Goal: Navigation & Orientation: Find specific page/section

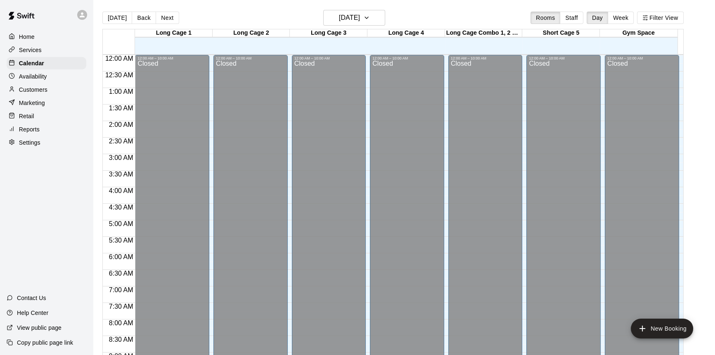
scroll to position [308, 0]
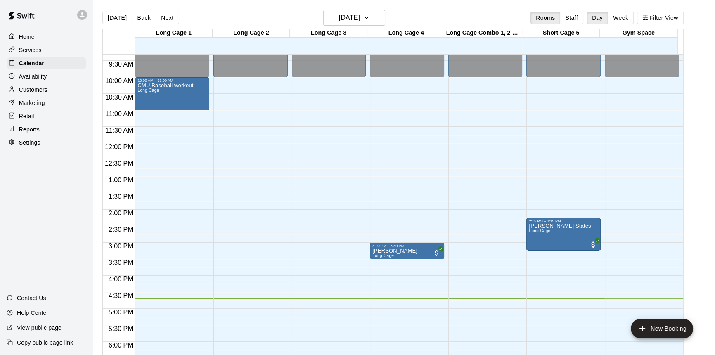
click at [34, 47] on p "Services" at bounding box center [30, 50] width 23 height 8
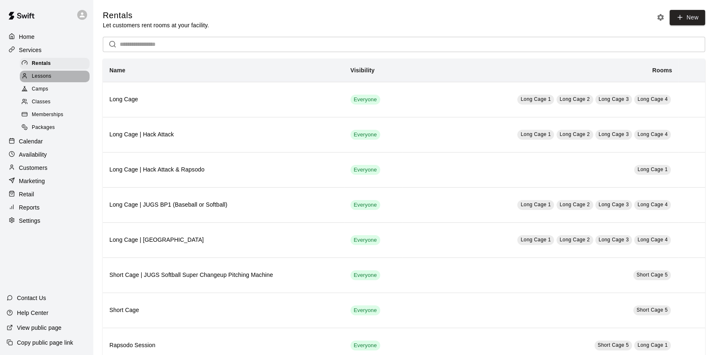
click at [39, 78] on span "Lessons" at bounding box center [42, 76] width 20 height 8
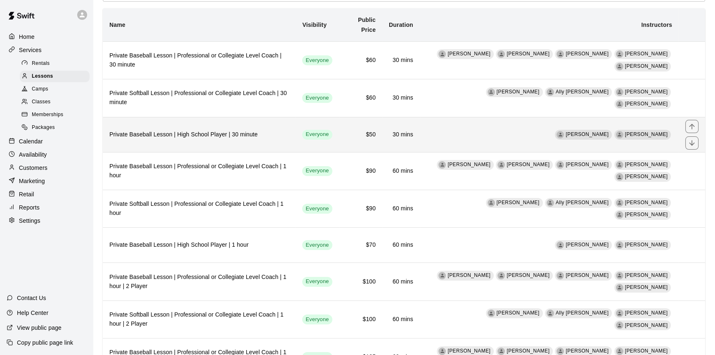
scroll to position [37, 0]
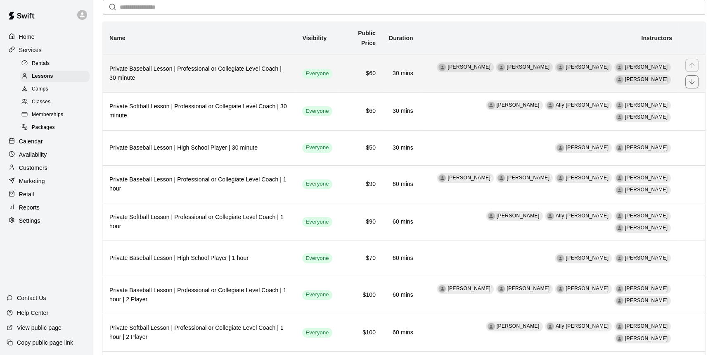
click at [226, 64] on th "Private Baseball Lesson | Professional or Collegiate Level Coach | 30 minute" at bounding box center [199, 74] width 193 height 38
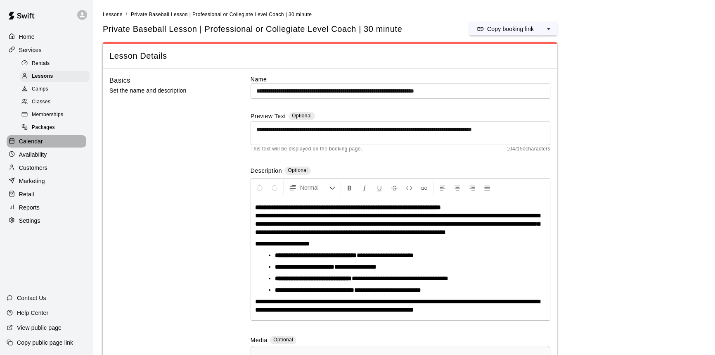
click at [39, 145] on p "Calendar" at bounding box center [31, 141] width 24 height 8
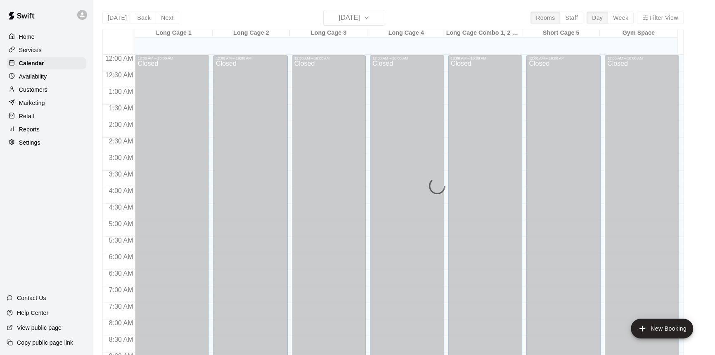
scroll to position [459, 0]
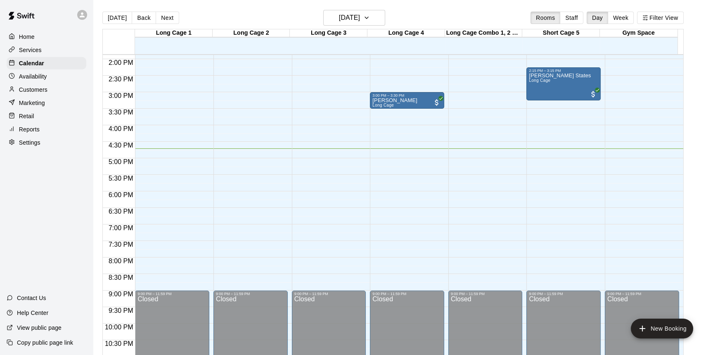
click at [45, 81] on p "Availability" at bounding box center [33, 76] width 28 height 8
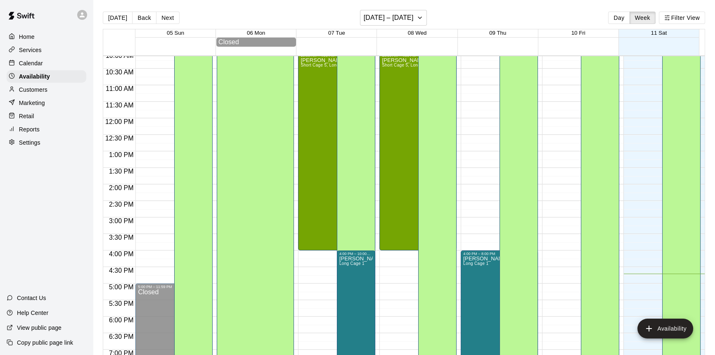
scroll to position [371, 0]
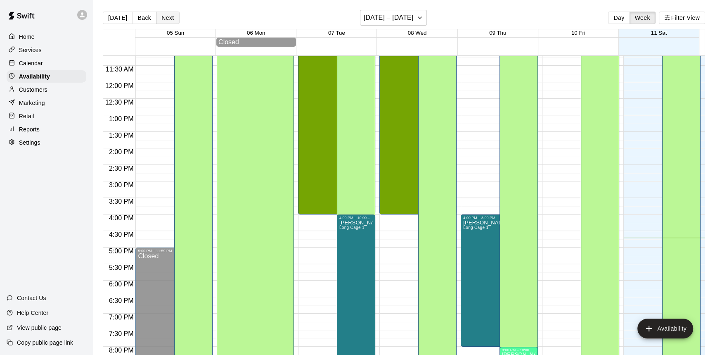
click at [157, 16] on button "Next" at bounding box center [167, 18] width 23 height 12
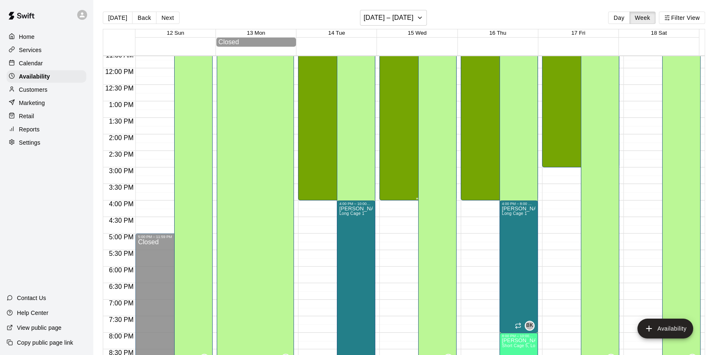
scroll to position [373, 0]
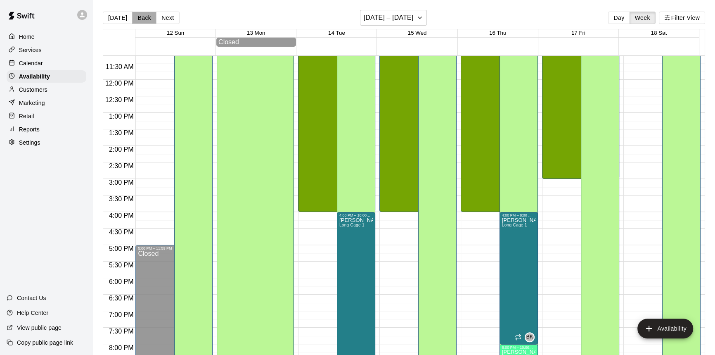
click at [139, 19] on button "Back" at bounding box center [144, 18] width 24 height 12
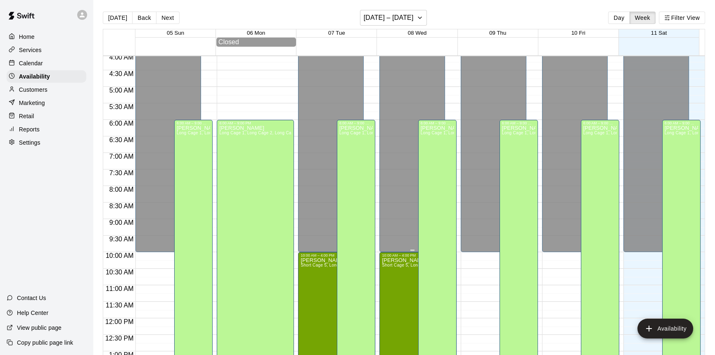
scroll to position [148, 0]
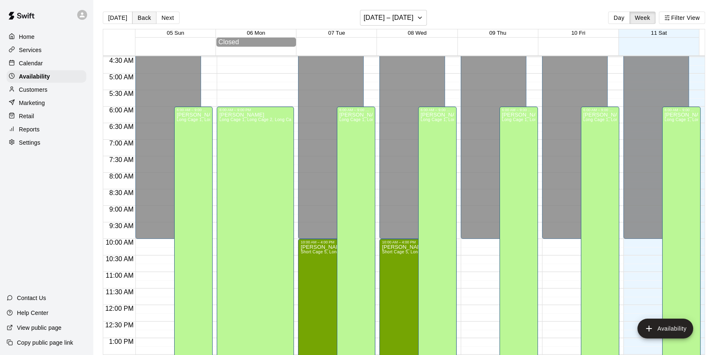
click at [139, 19] on button "Back" at bounding box center [144, 18] width 24 height 12
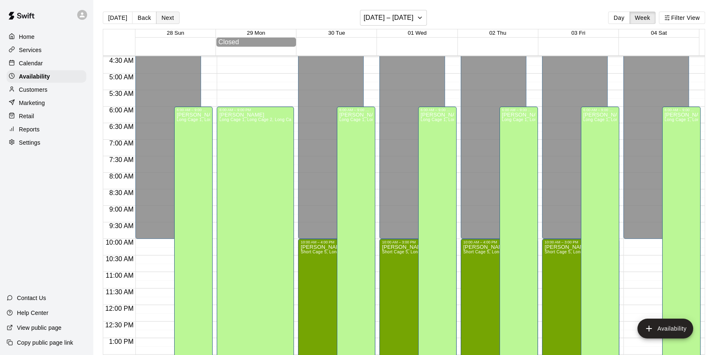
click at [168, 21] on button "Next" at bounding box center [167, 18] width 23 height 12
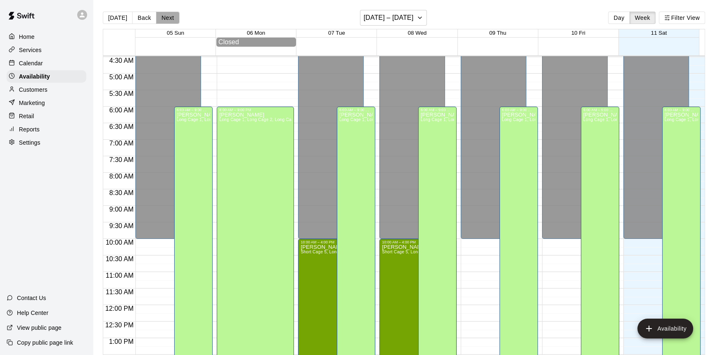
click at [174, 14] on button "Next" at bounding box center [167, 18] width 23 height 12
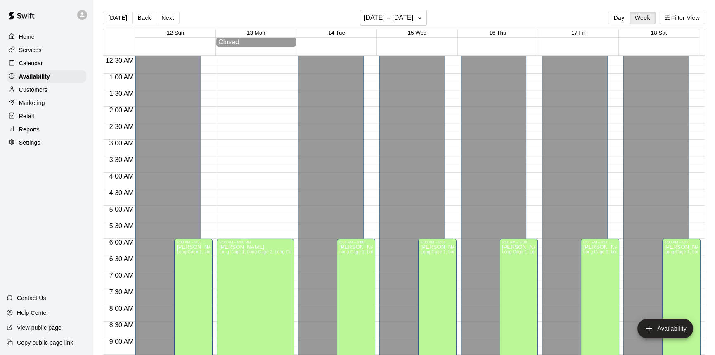
scroll to position [0, 0]
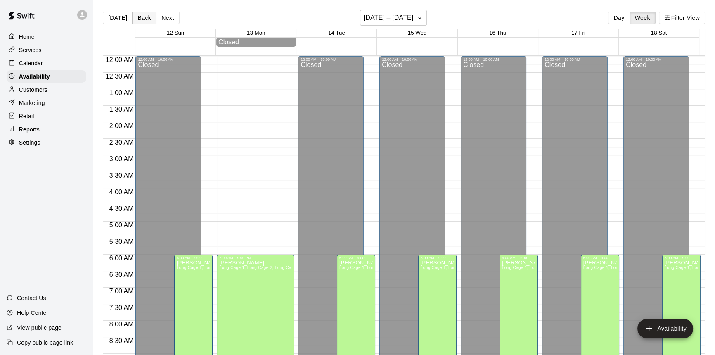
click at [146, 16] on button "Back" at bounding box center [144, 18] width 24 height 12
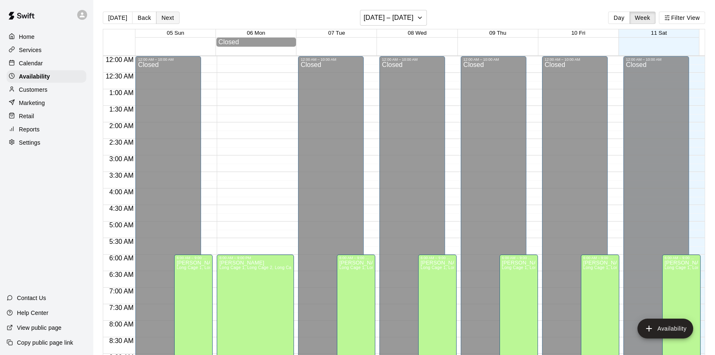
click at [170, 16] on button "Next" at bounding box center [167, 18] width 23 height 12
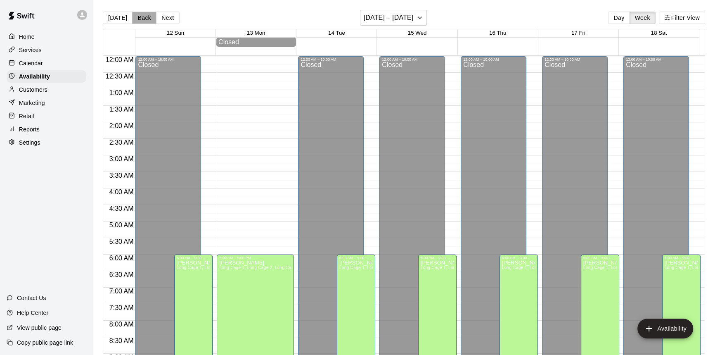
click at [134, 19] on button "Back" at bounding box center [144, 18] width 24 height 12
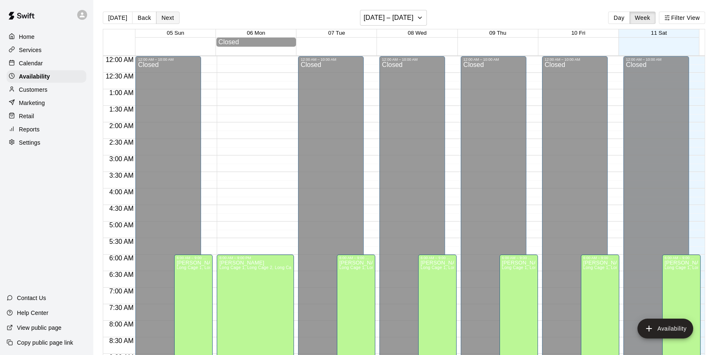
click at [165, 20] on button "Next" at bounding box center [167, 18] width 23 height 12
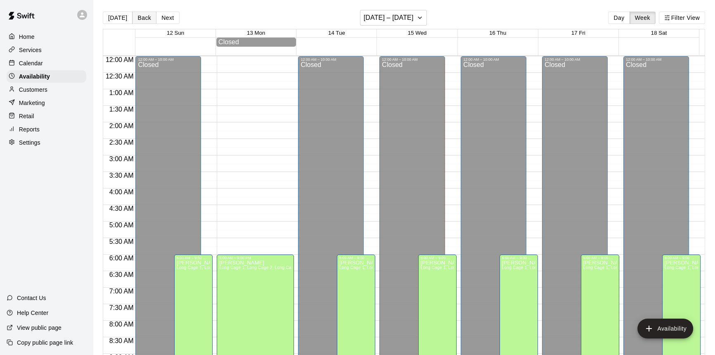
click at [138, 17] on button "Back" at bounding box center [144, 18] width 24 height 12
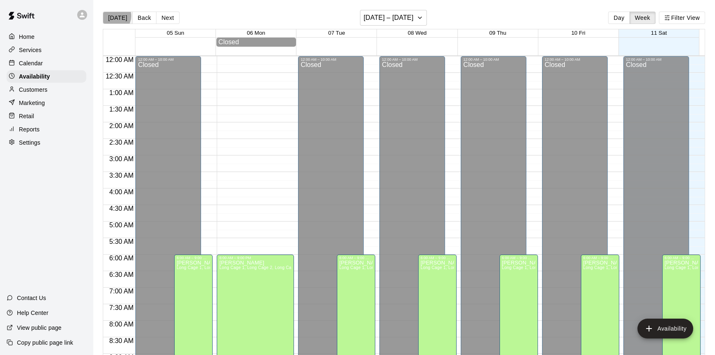
click at [114, 16] on button "[DATE]" at bounding box center [118, 18] width 30 height 12
click at [46, 65] on div "Calendar" at bounding box center [47, 63] width 80 height 12
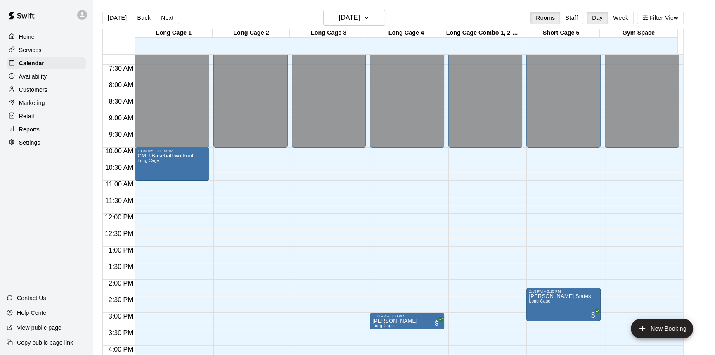
scroll to position [233, 0]
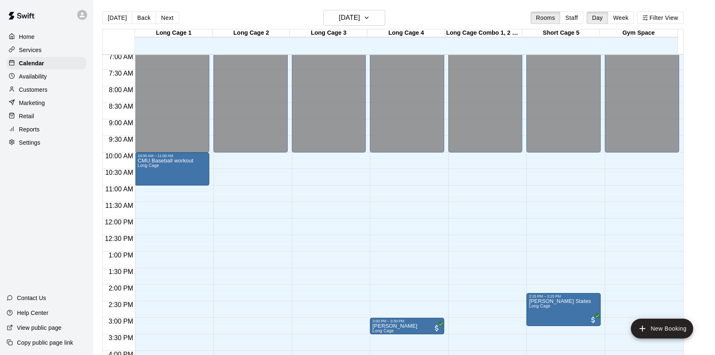
drag, startPoint x: 570, startPoint y: 206, endPoint x: 696, endPoint y: 222, distance: 127.5
click at [696, 222] on main "[DATE] Back [DATE][DATE] Rooms Staff Day Week Filter View Long Cage 1 11 Sat Lo…" at bounding box center [404, 187] width 616 height 355
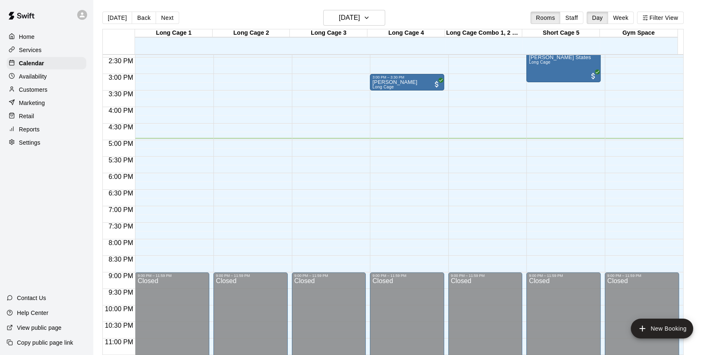
scroll to position [483, 0]
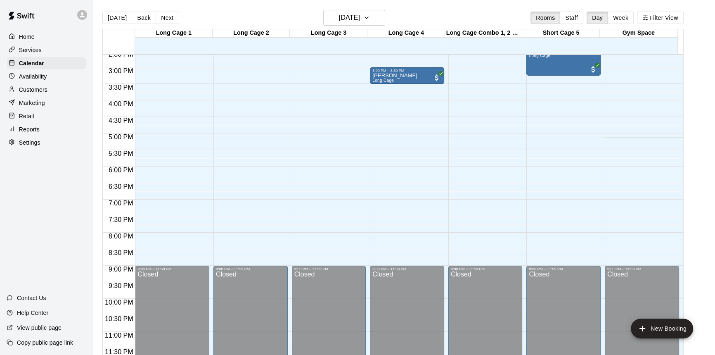
click at [698, 107] on main "[DATE] Back [DATE][DATE] Rooms Staff Day Week Filter View Long Cage 1 11 Sat Lo…" at bounding box center [404, 187] width 616 height 355
